Goal: Task Accomplishment & Management: Manage account settings

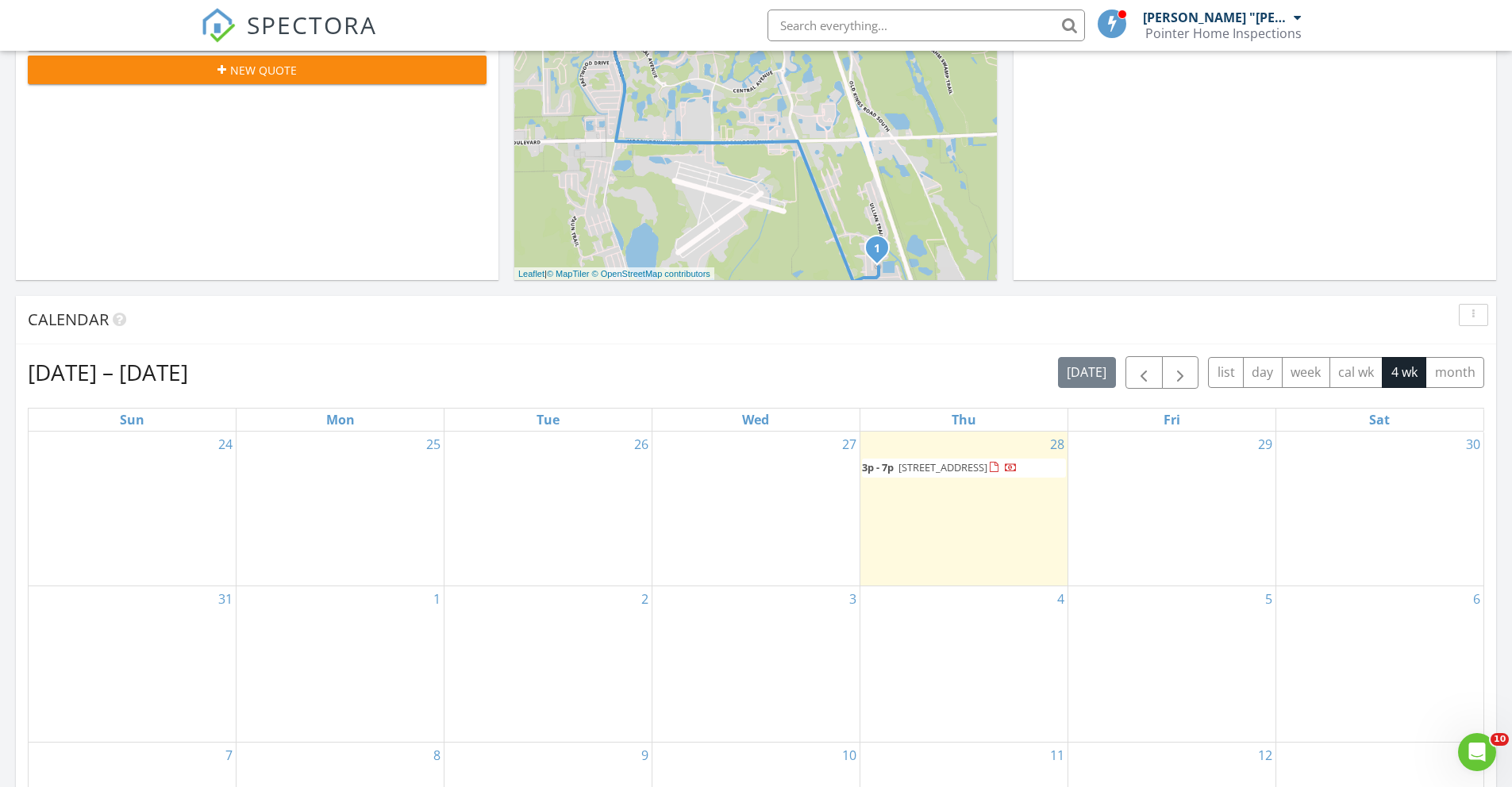
scroll to position [532, 0]
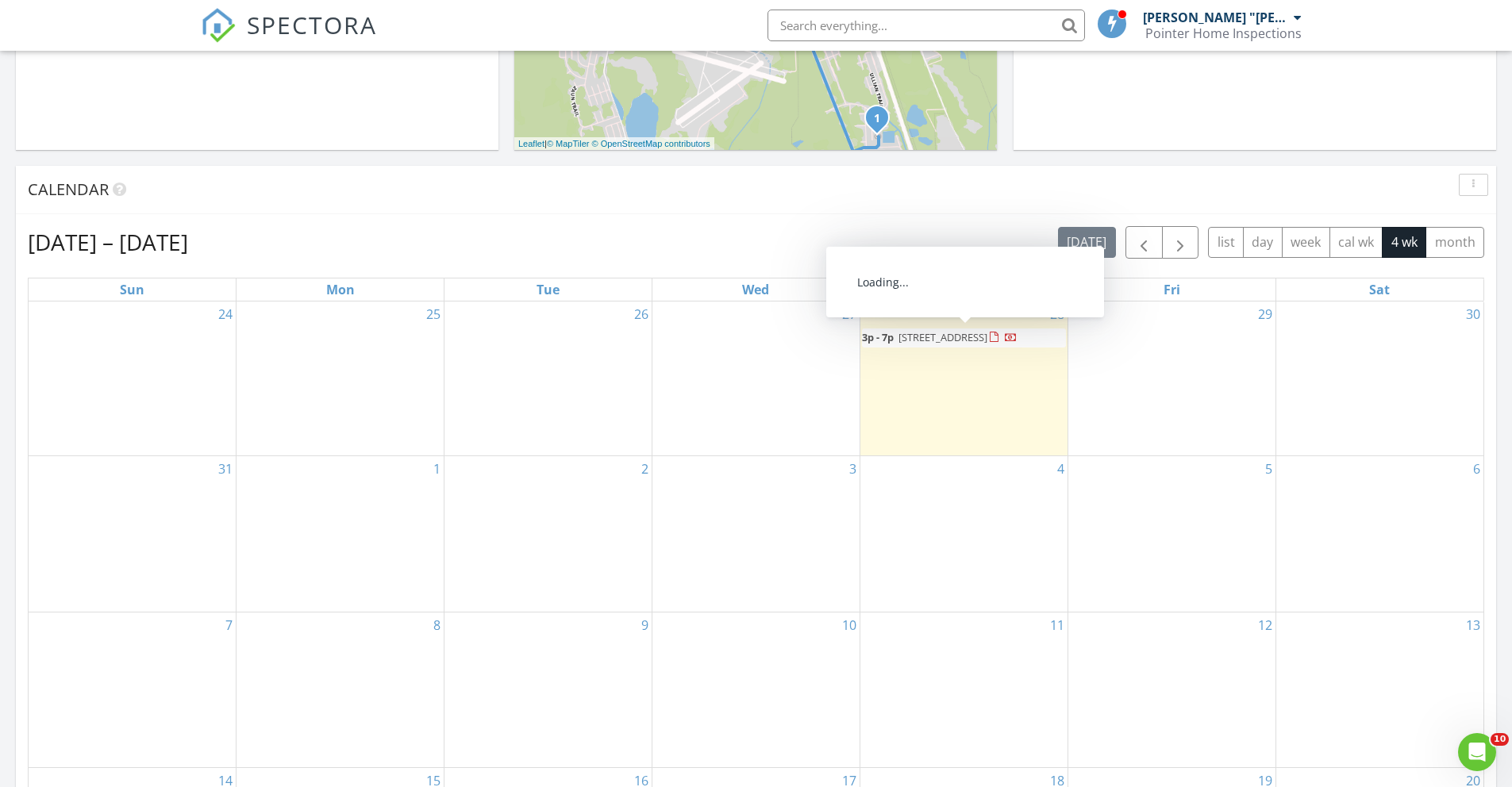
click at [900, 343] on span "112 Ulaturn Trail, Palm Coast 32164" at bounding box center [943, 338] width 89 height 14
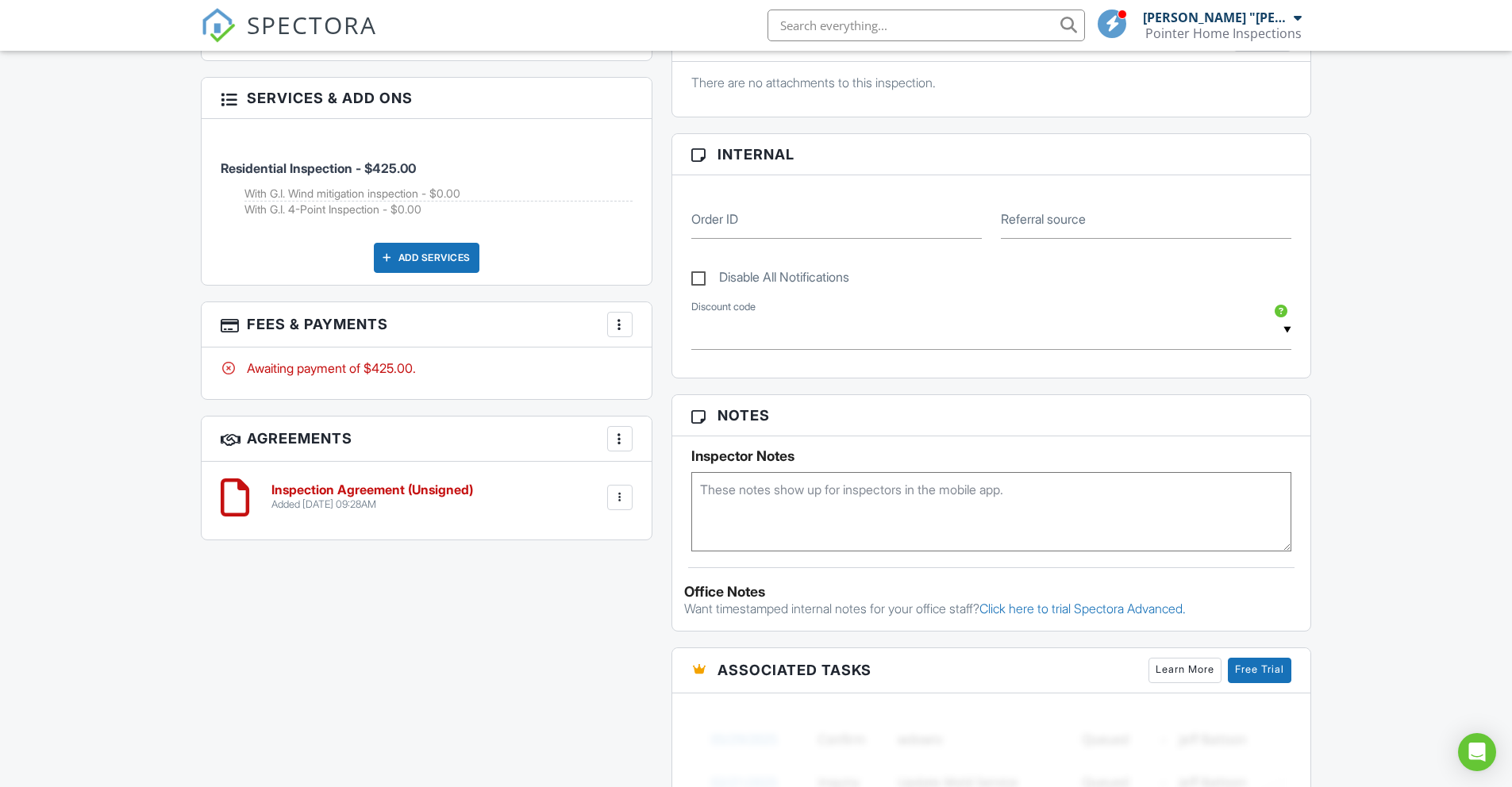
click at [623, 322] on div at bounding box center [620, 325] width 16 height 16
click at [616, 491] on div at bounding box center [620, 497] width 16 height 16
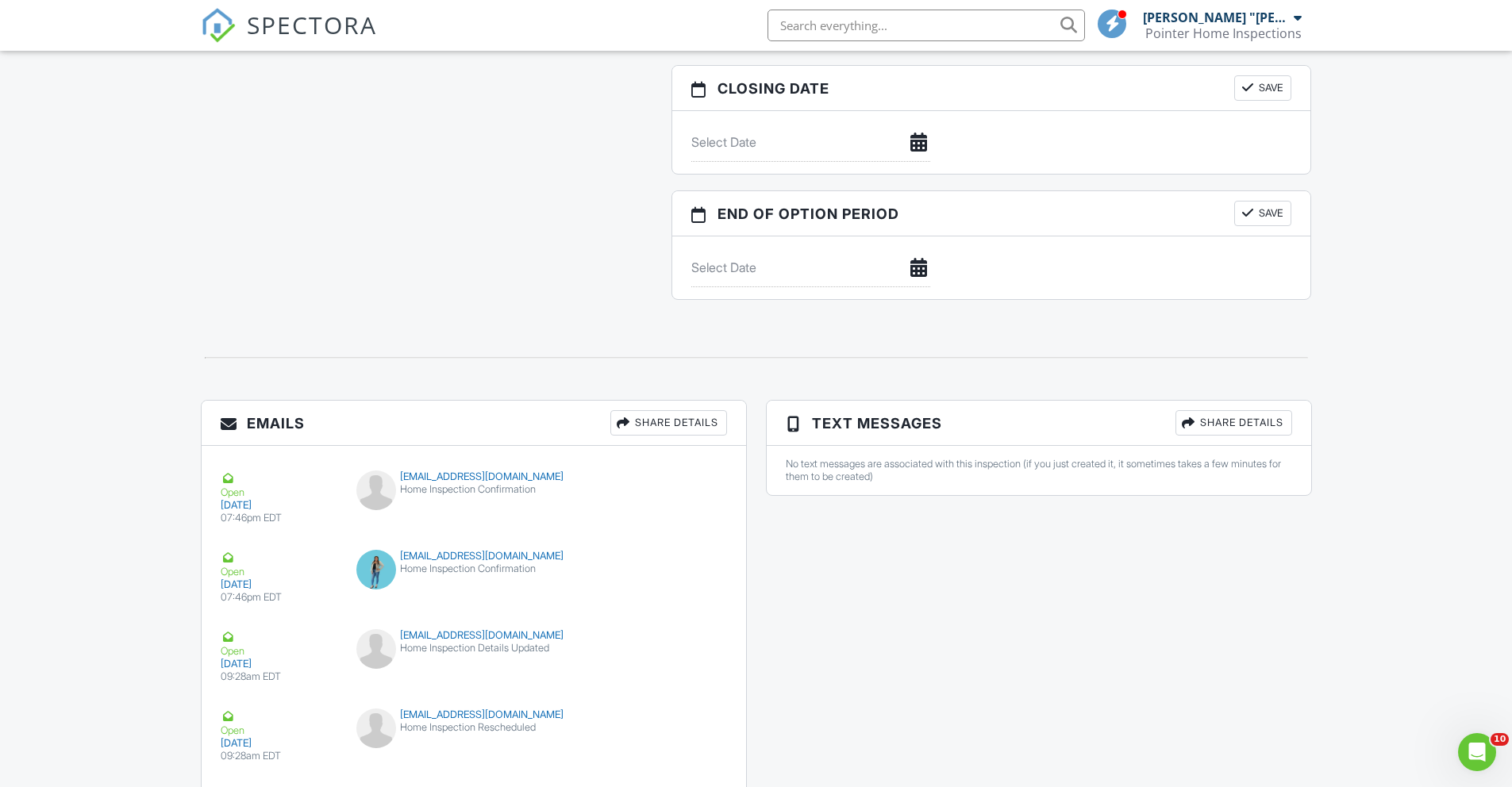
scroll to position [1729, 0]
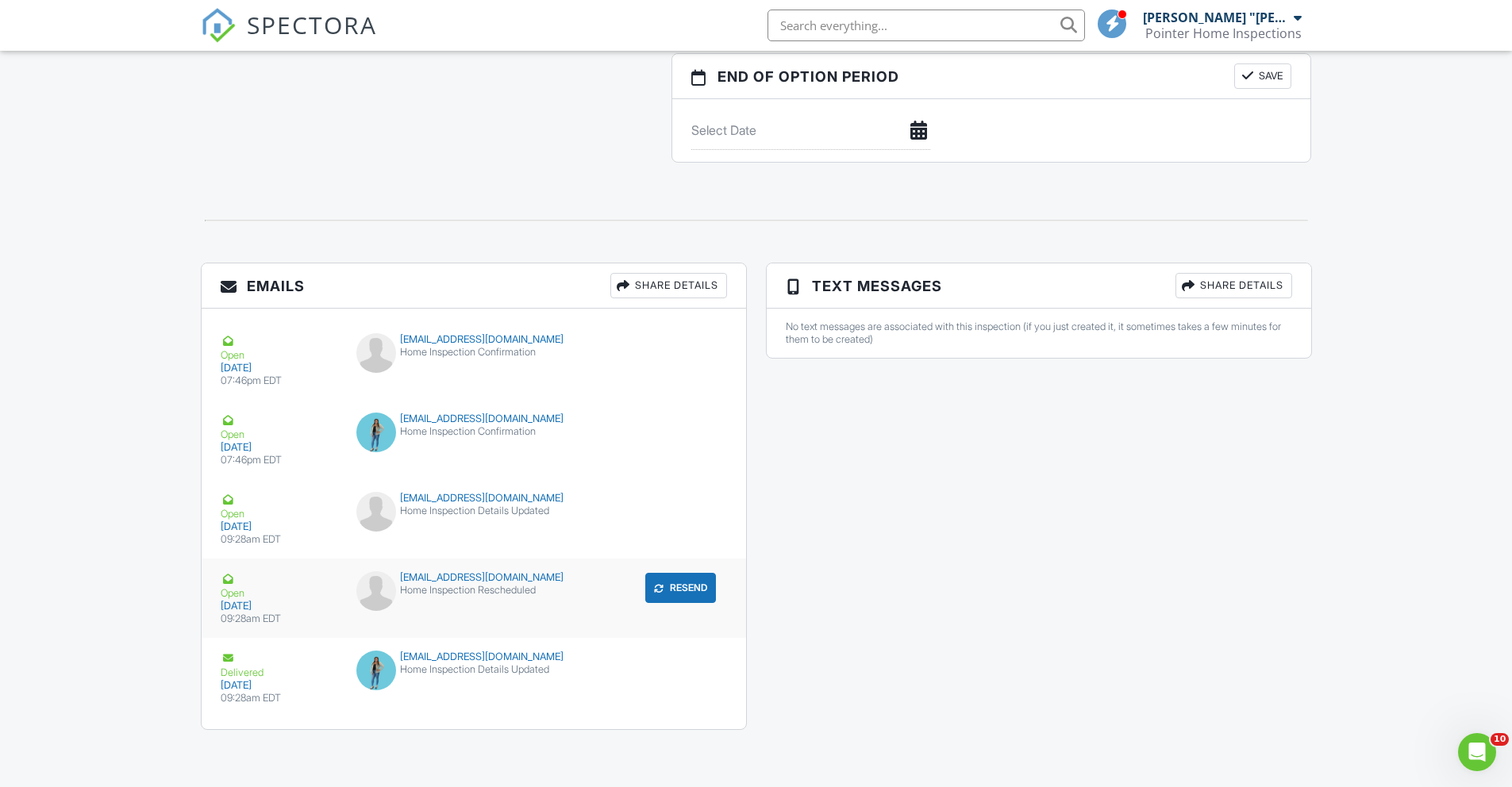
click at [442, 584] on div "Home Inspection Rescheduled" at bounding box center [473, 590] width 234 height 13
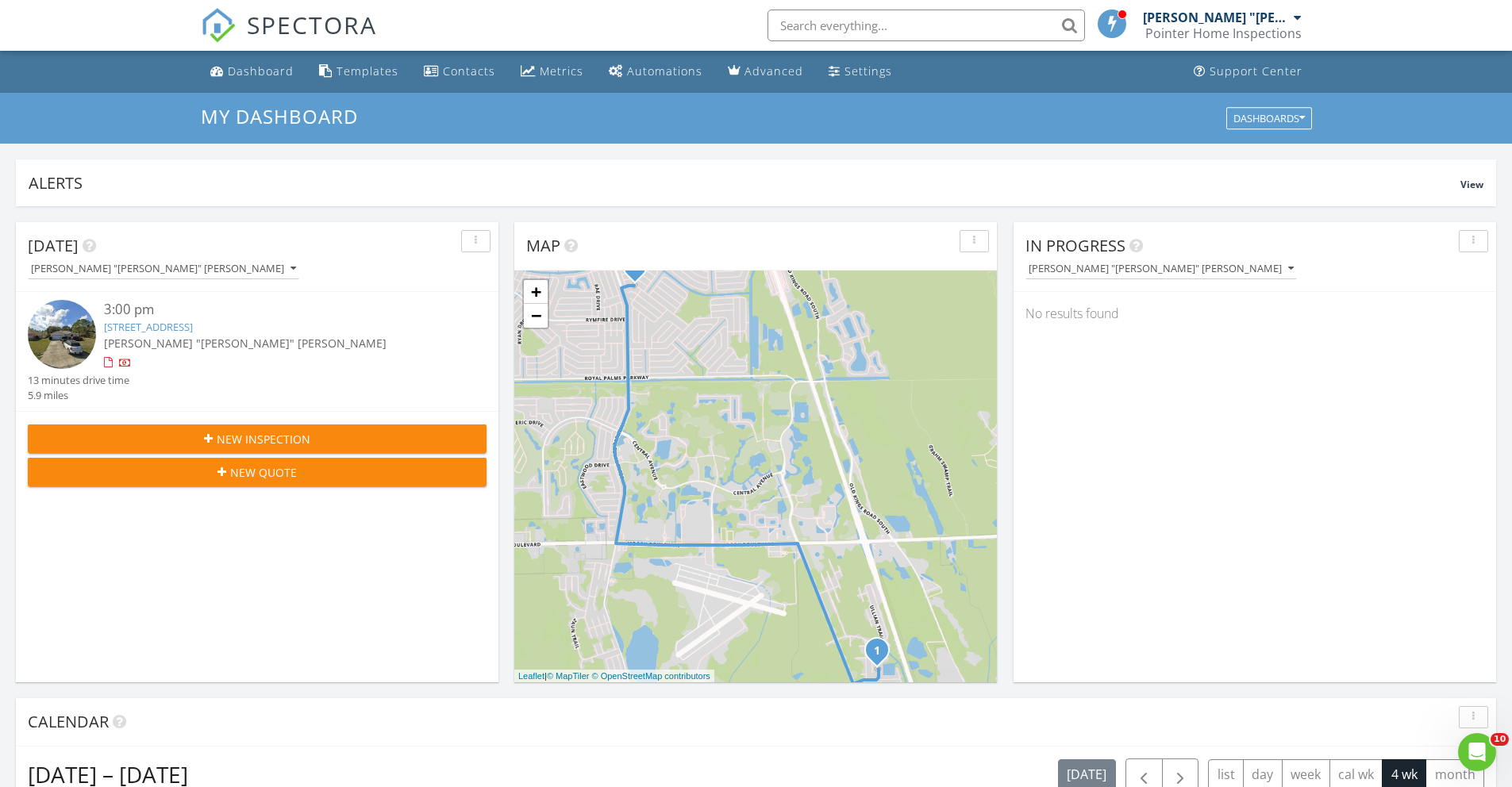
click at [193, 325] on link "112 Ulaturn Trail, Palm Coast, FL 32164" at bounding box center [148, 327] width 89 height 14
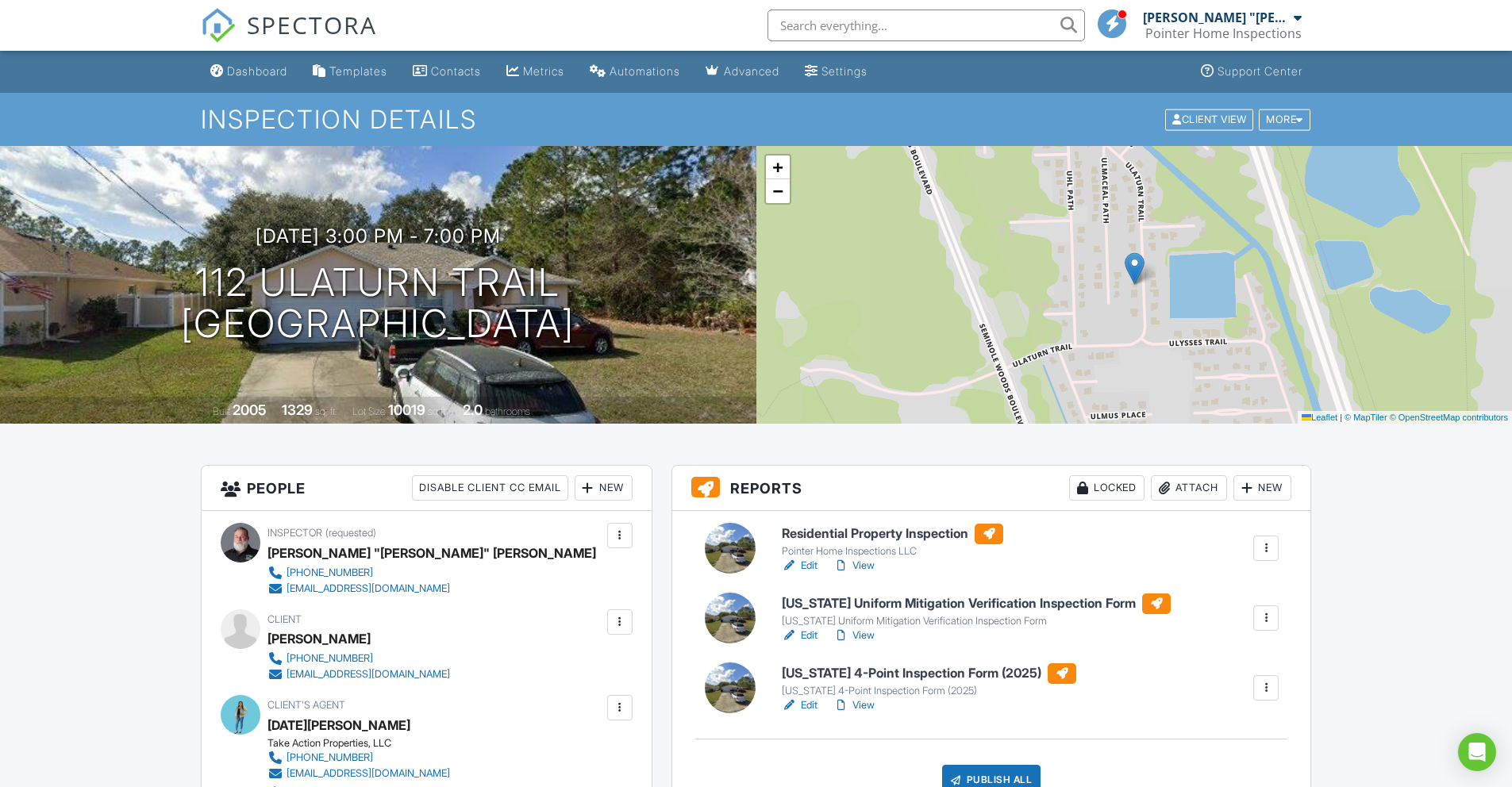
drag, startPoint x: 201, startPoint y: 280, endPoint x: 591, endPoint y: 314, distance: 391.5
click at [591, 314] on div "08/28/2025 3:00 pm - 7:00 pm 112 Ulaturn Trail Palm Coast, FL 32164" at bounding box center [378, 286] width 756 height 120
drag, startPoint x: 591, startPoint y: 314, endPoint x: 208, endPoint y: 278, distance: 384.7
click at [208, 278] on div "08/28/2025 3:00 pm - 7:00 pm 112 Ulaturn Trail Palm Coast, FL 32164" at bounding box center [378, 286] width 756 height 120
drag, startPoint x: 201, startPoint y: 277, endPoint x: 589, endPoint y: 336, distance: 392.5
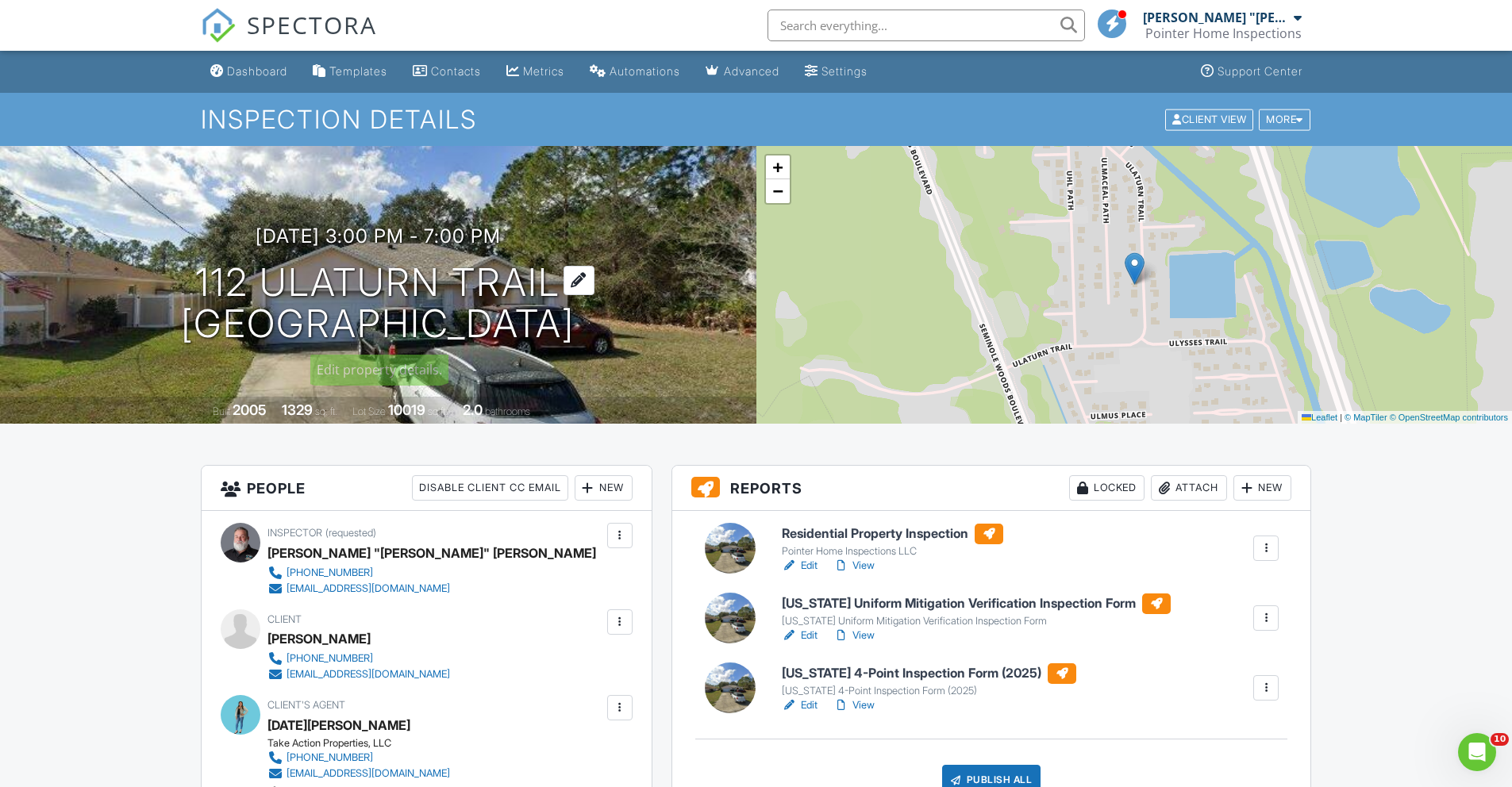
click at [574, 336] on h1 "112 Ulaturn Trail Palm Coast, FL 32164" at bounding box center [378, 304] width 393 height 84
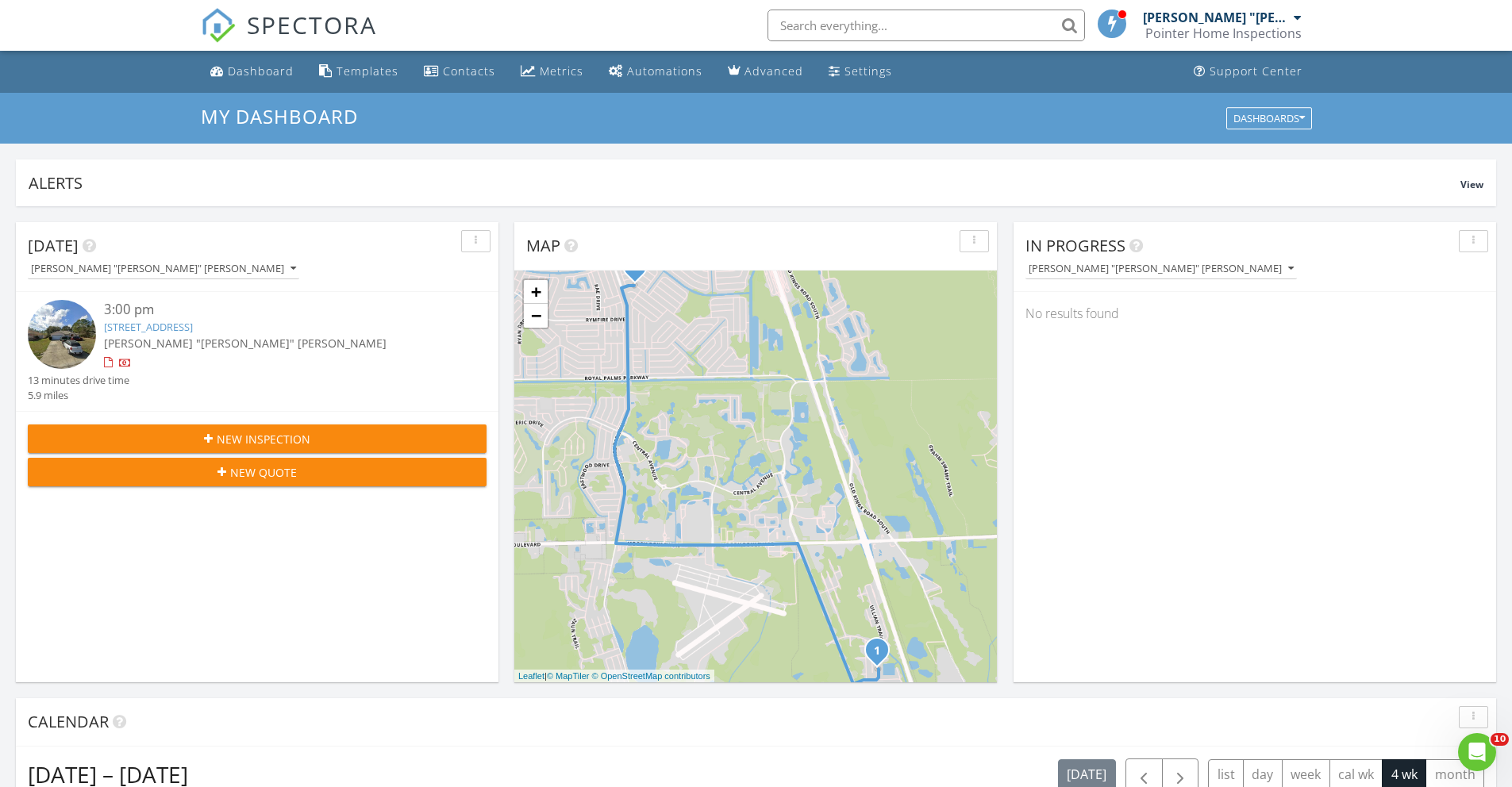
click at [150, 351] on div "[PERSON_NAME] "[PERSON_NAME]" [PERSON_NAME]" at bounding box center [276, 343] width 345 height 17
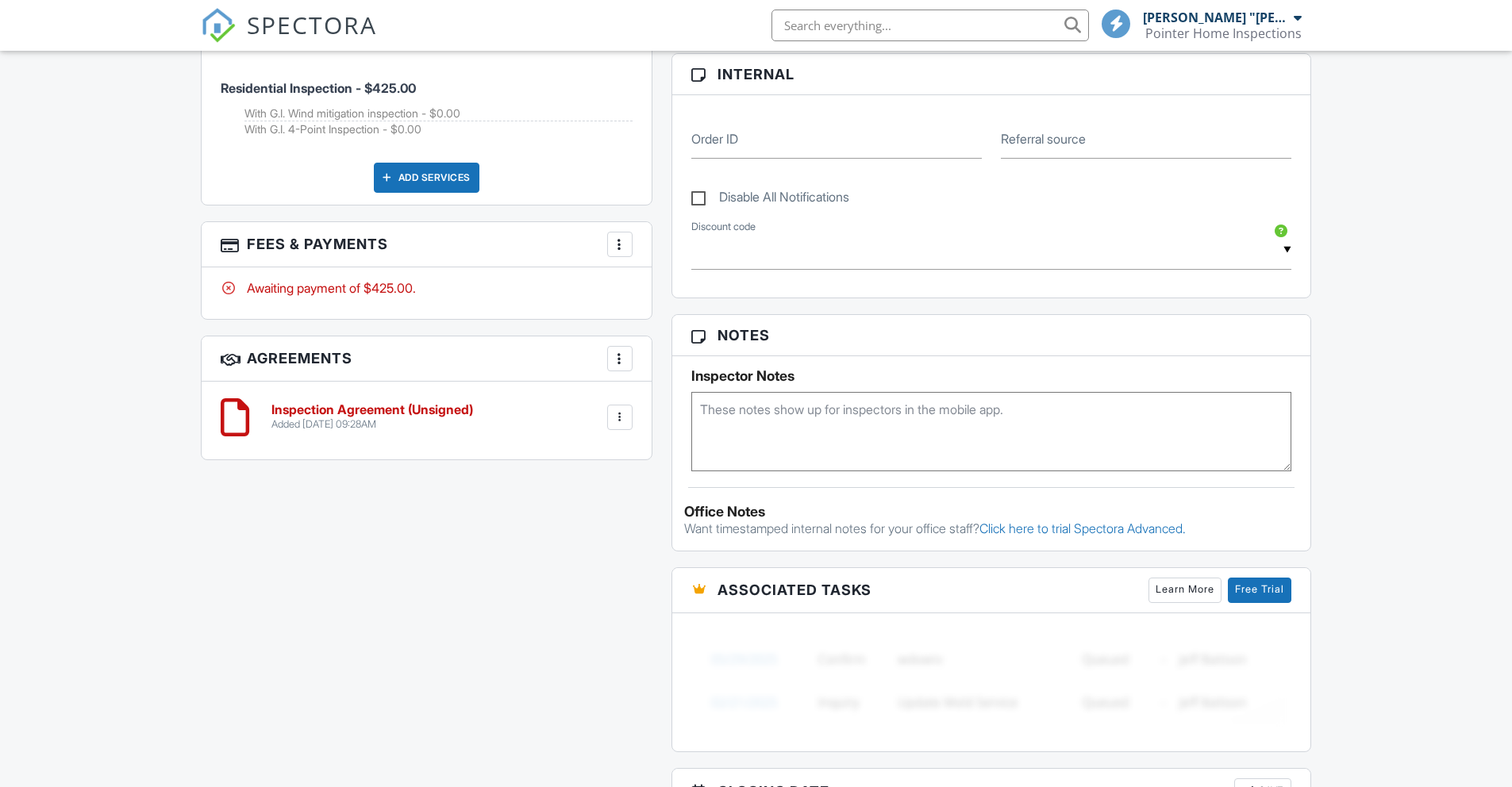
click at [617, 358] on div at bounding box center [620, 359] width 16 height 16
click at [562, 358] on h3 "Agreements More Add Agreement Edit Agreement Templates" at bounding box center [426, 359] width 450 height 45
click at [615, 418] on div at bounding box center [620, 417] width 16 height 16
click at [346, 466] on div "People Disable Client CC Email New Client Listing Agent Add Another Person Insp…" at bounding box center [426, 26] width 470 height 899
click at [345, 406] on h6 "Inspection Agreement (Unsigned)" at bounding box center [373, 410] width 202 height 14
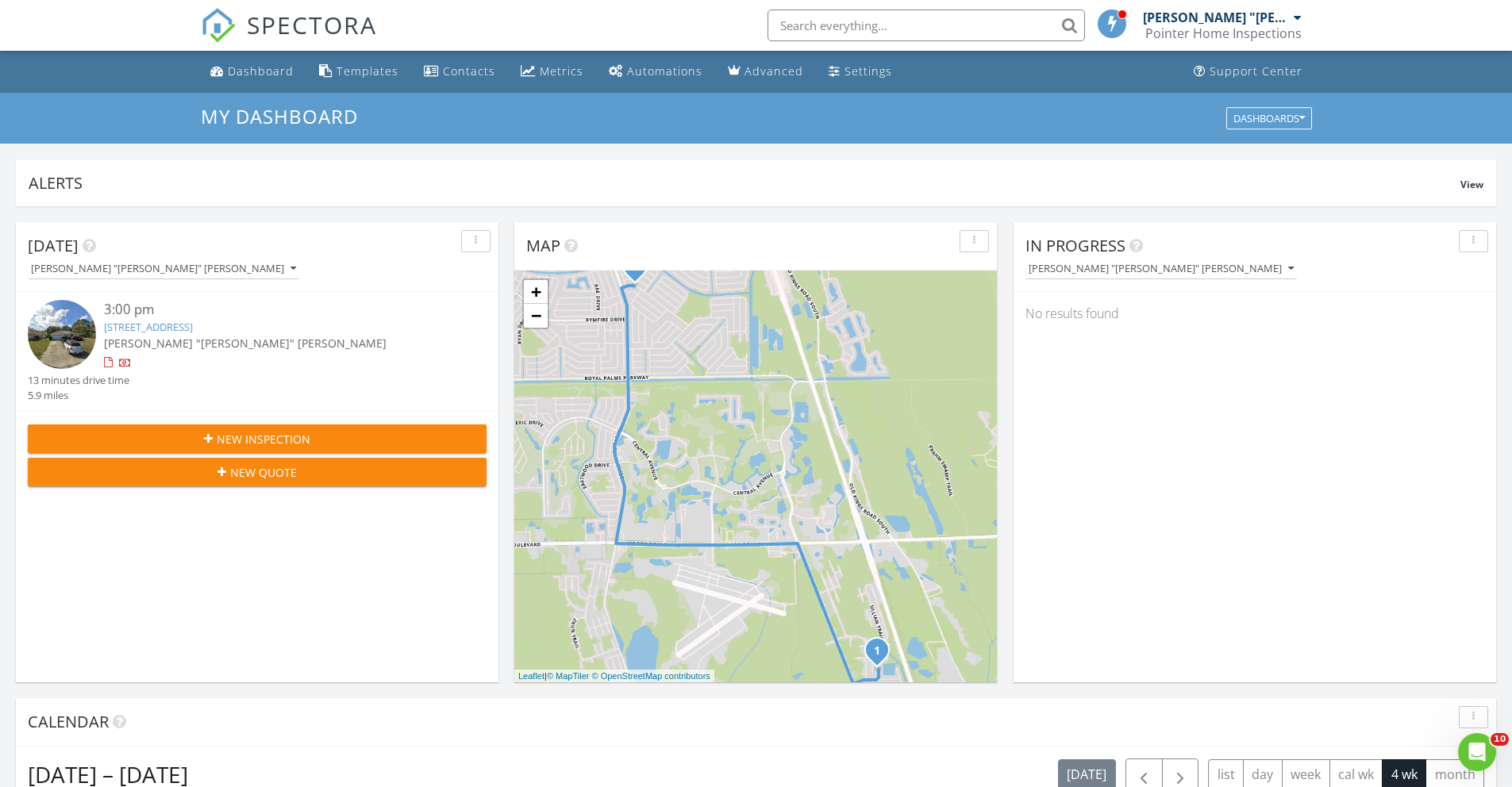
click at [163, 323] on link "[STREET_ADDRESS]" at bounding box center [148, 327] width 89 height 14
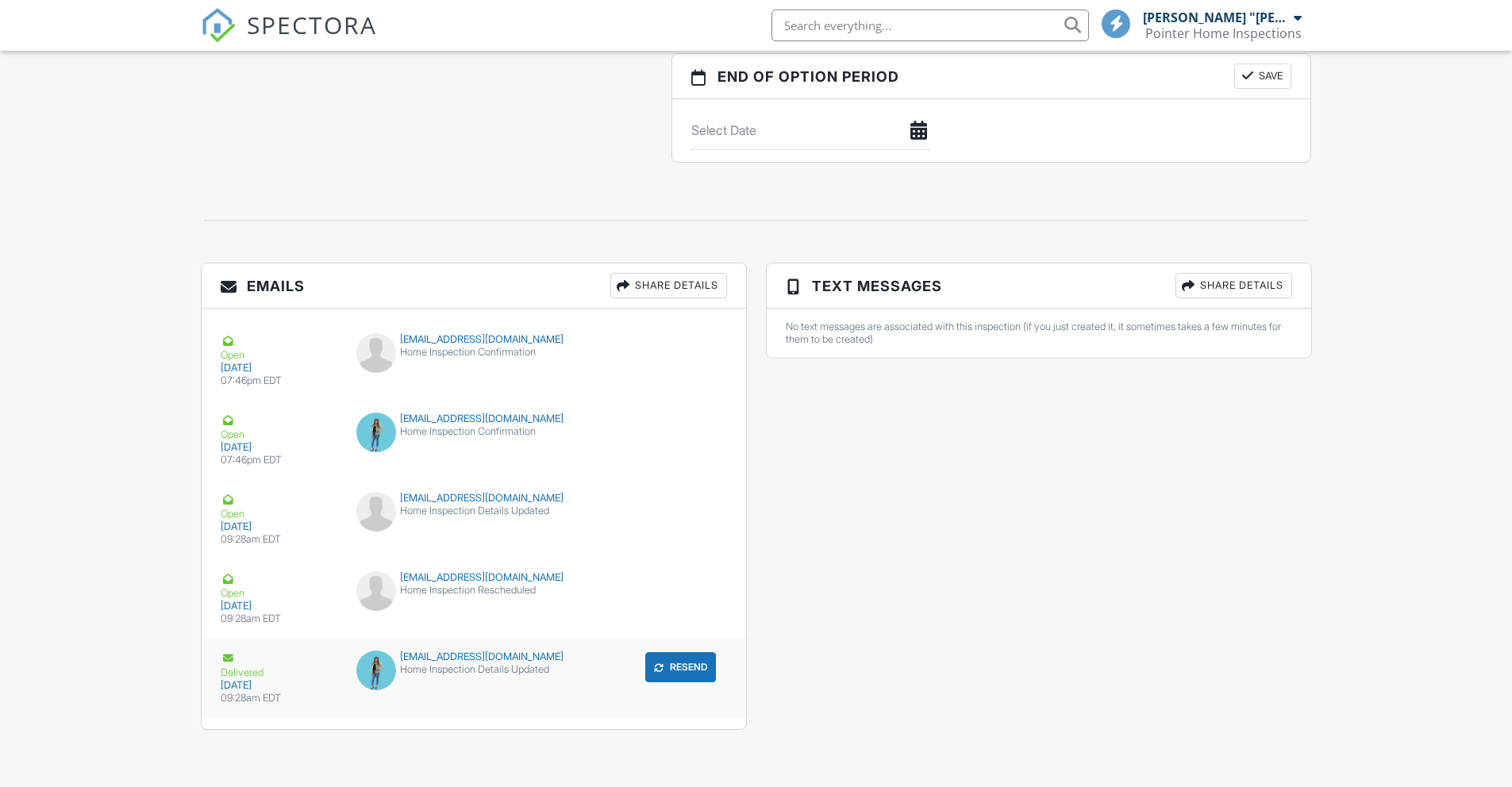
click at [237, 677] on div "Delivered" at bounding box center [280, 665] width 118 height 29
click at [418, 589] on div "Home Inspection Rescheduled" at bounding box center [473, 590] width 234 height 13
